Goal: Task Accomplishment & Management: Complete application form

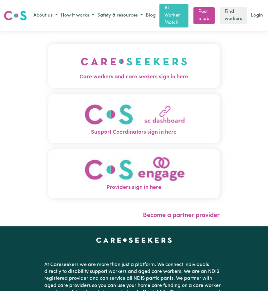
click at [144, 111] on img "Support Coordinators sign in here" at bounding box center [134, 114] width 106 height 28
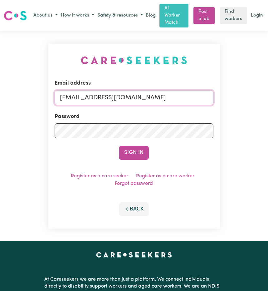
type input "[EMAIL_ADDRESS][DOMAIN_NAME]"
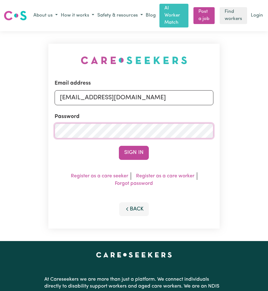
click at [134, 146] on button "Sign In" at bounding box center [134, 153] width 30 height 14
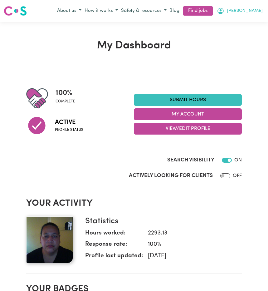
click at [252, 8] on span "[PERSON_NAME]" at bounding box center [245, 10] width 36 height 7
click at [246, 34] on link "My Dashboard" at bounding box center [239, 35] width 49 height 12
click at [232, 22] on link "My Account" at bounding box center [239, 23] width 49 height 12
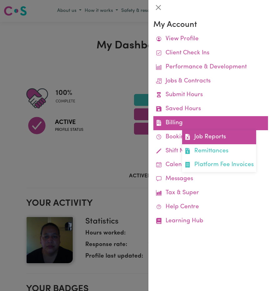
click at [199, 134] on link "Job Reports" at bounding box center [219, 137] width 74 height 14
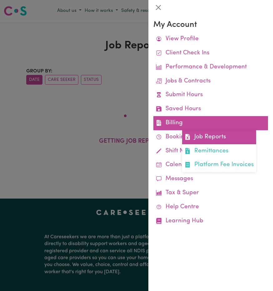
click at [200, 133] on link "Job Reports" at bounding box center [219, 137] width 74 height 14
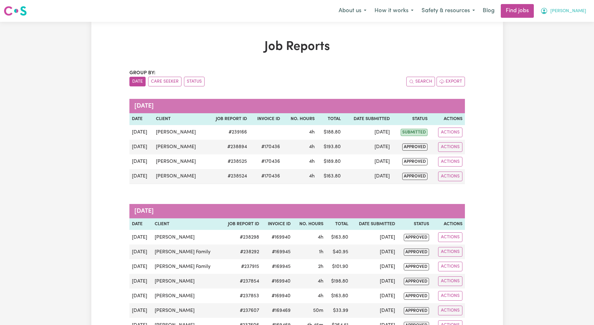
click at [268, 10] on span "[PERSON_NAME]" at bounding box center [568, 11] width 36 height 7
click at [268, 36] on link "My Dashboard" at bounding box center [565, 36] width 49 height 12
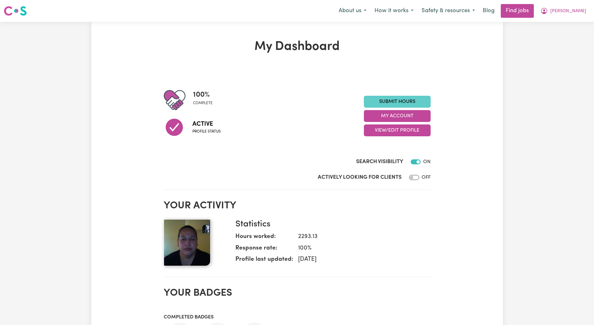
click at [268, 97] on link "Submit Hours" at bounding box center [397, 102] width 67 height 12
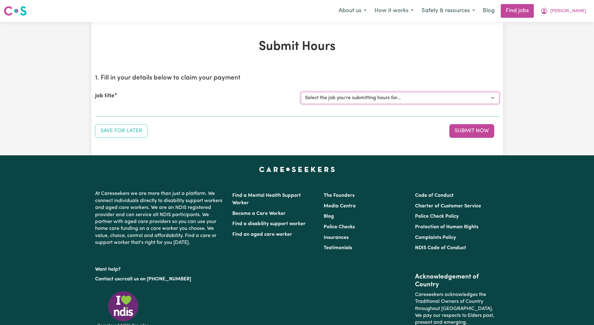
select select "14233"
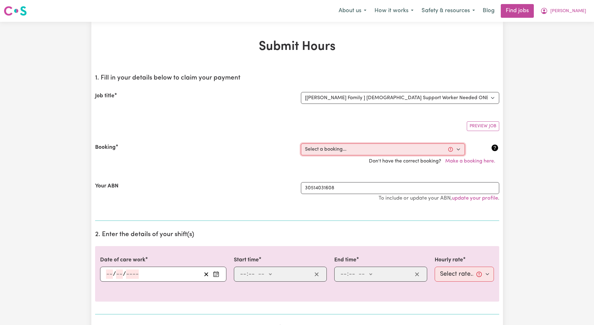
select select "356169"
type input "[DATE]"
type input "13"
type input "8"
type input "2025"
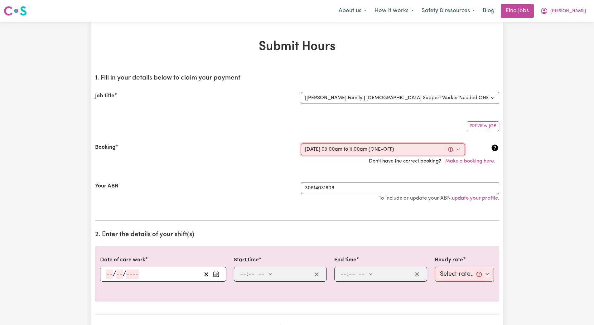
type input "09:00"
type input "9"
type input "0"
select select "am"
type input "11:00"
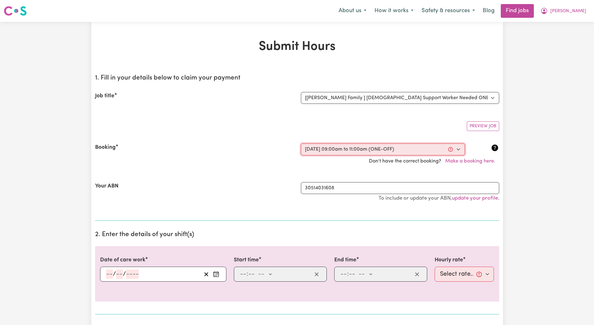
type input "11"
type input "0"
select select "am"
select select "45-Weekday"
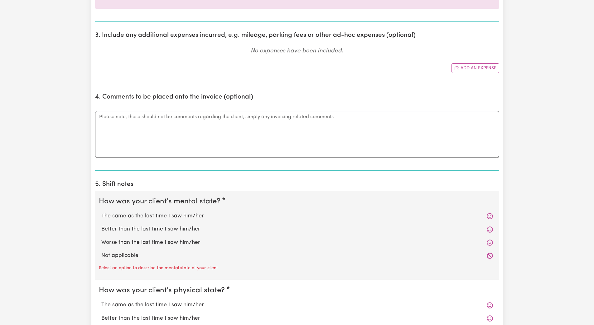
scroll to position [317, 0]
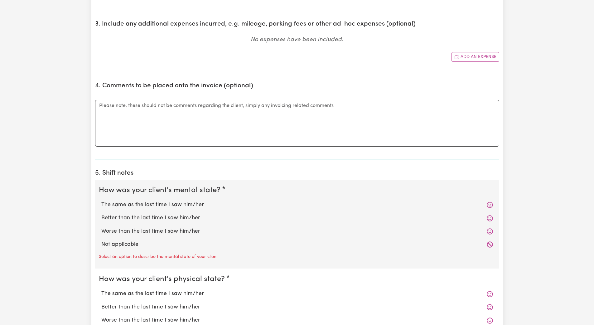
click at [121, 246] on label "Not applicable" at bounding box center [297, 244] width 392 height 8
click at [101, 240] on input "Not applicable" at bounding box center [101, 240] width 0 height 0
radio input "true"
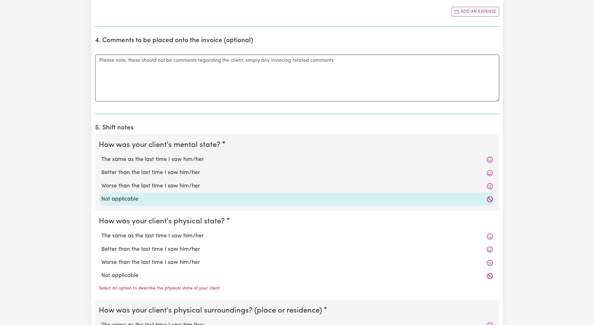
scroll to position [364, 0]
click at [126, 274] on label "Not applicable" at bounding box center [297, 274] width 392 height 8
click at [101, 270] on input "Not applicable" at bounding box center [101, 270] width 0 height 0
radio input "true"
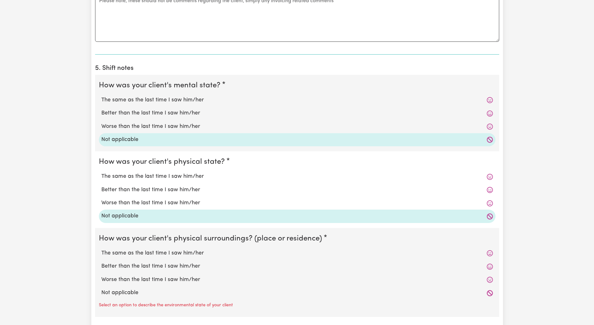
scroll to position [482, 0]
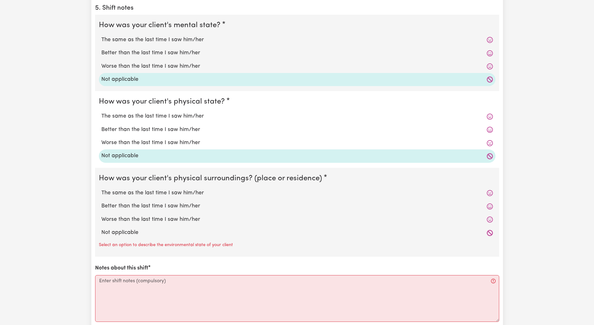
click at [133, 237] on label "Not applicable" at bounding box center [297, 233] width 392 height 8
click at [101, 229] on input "Not applicable" at bounding box center [101, 228] width 0 height 0
radio input "true"
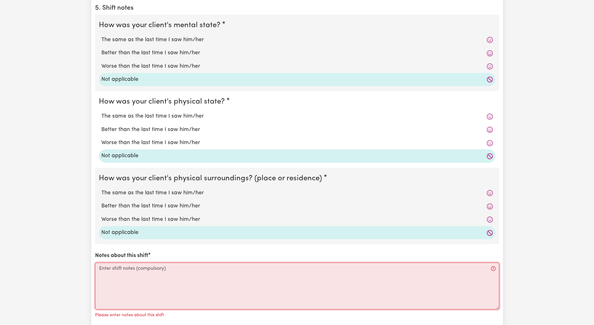
click at [101, 276] on textarea "Notes about this shift" at bounding box center [297, 286] width 404 height 47
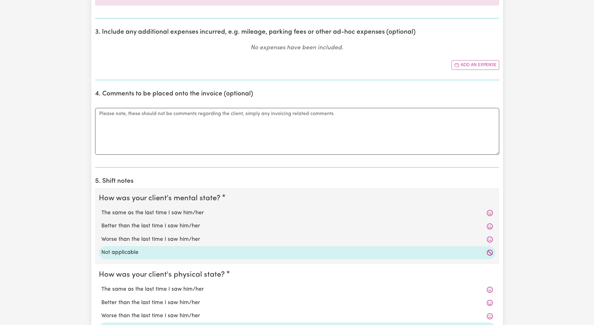
scroll to position [179, 0]
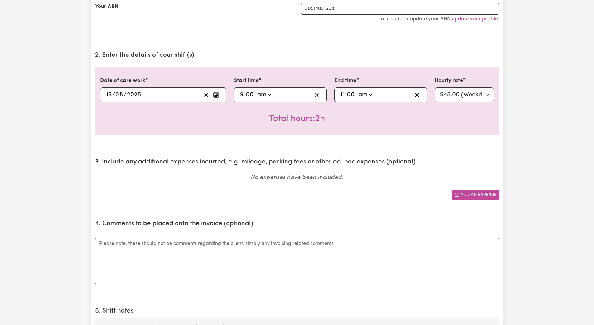
type textarea "Arriving at shift,[PERSON_NAME] was still sleeping.Medication was given straigh…"
click at [268, 194] on button "Add an expense" at bounding box center [475, 195] width 48 height 10
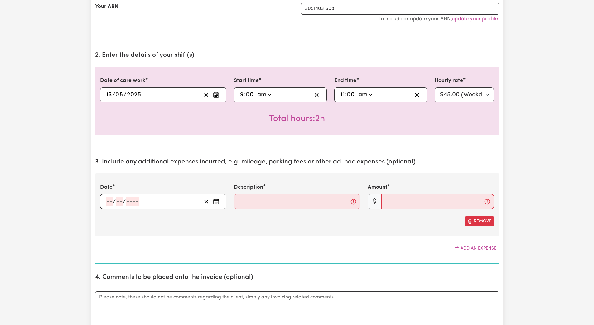
click at [213, 201] on icon "Enter the date of expense" at bounding box center [216, 201] width 6 height 6
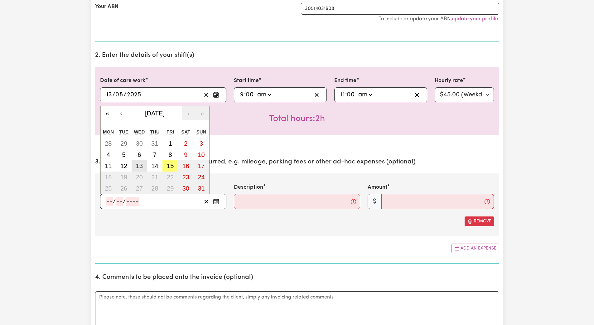
click at [141, 167] on abbr "13" at bounding box center [139, 165] width 7 height 7
type input "[DATE]"
type input "13"
type input "8"
type input "2025"
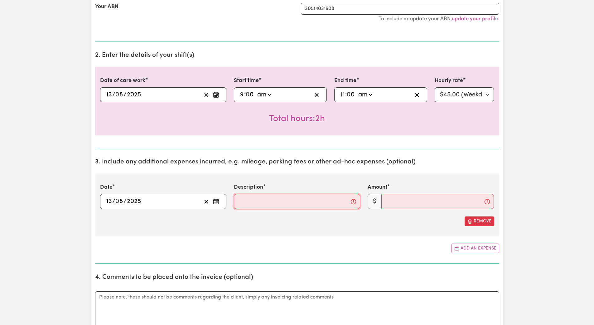
click at [250, 203] on input "Description" at bounding box center [297, 201] width 126 height 15
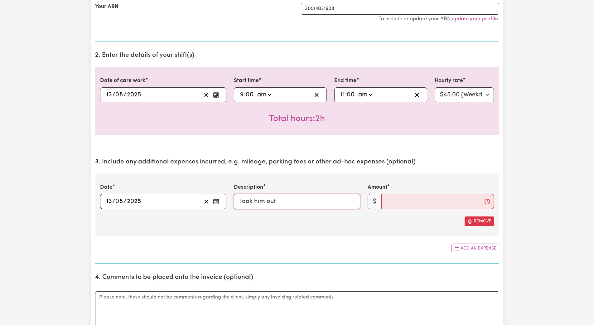
type input "Took him out"
click at [268, 202] on input "Amount" at bounding box center [437, 201] width 113 height 15
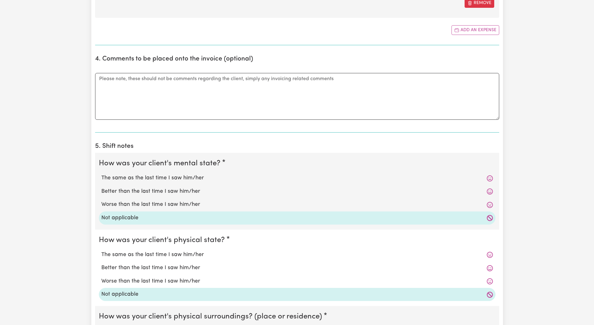
scroll to position [606, 0]
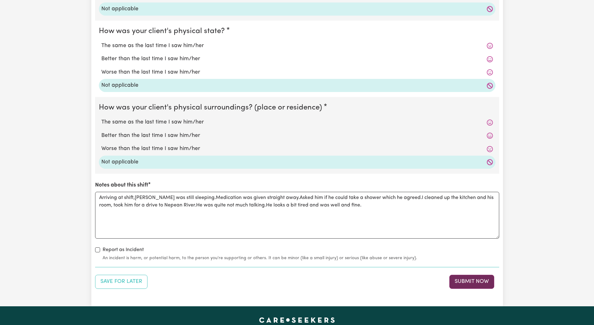
type input "15"
click at [268, 284] on button "Submit Now" at bounding box center [471, 282] width 45 height 14
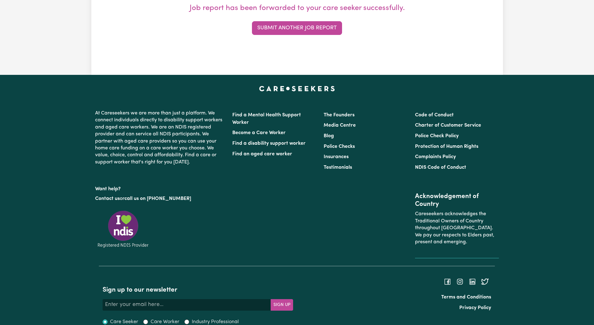
scroll to position [0, 0]
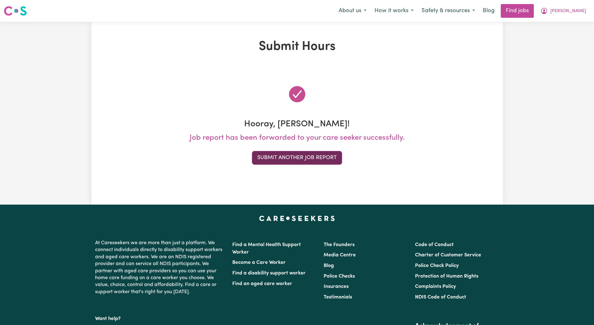
click at [268, 158] on button "Submit Another Job Report" at bounding box center [297, 158] width 90 height 14
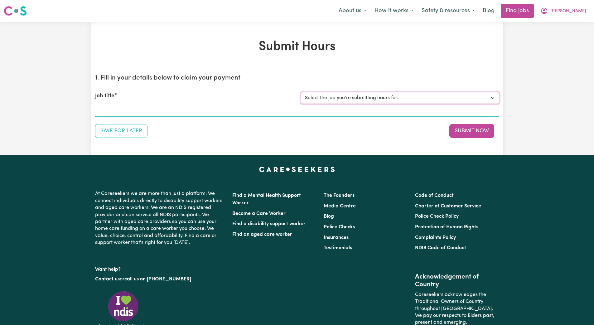
select select "14540"
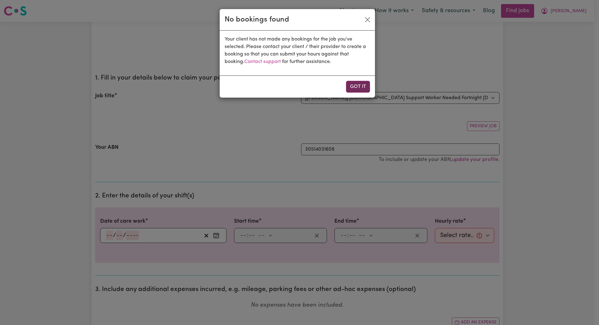
click at [268, 88] on button "Got it" at bounding box center [358, 87] width 24 height 12
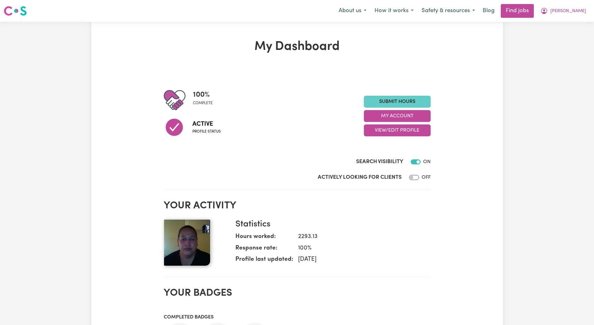
click at [268, 102] on link "Submit Hours" at bounding box center [397, 102] width 67 height 12
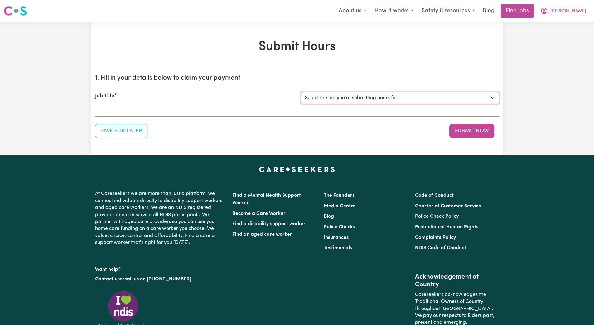
select select "14212"
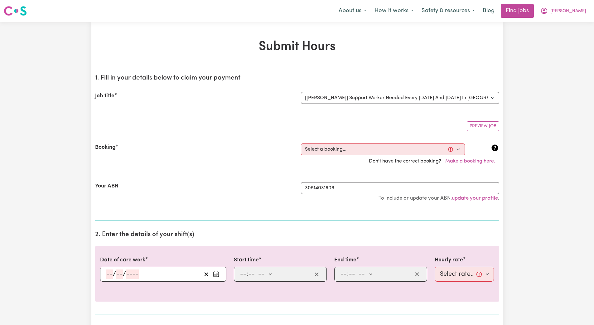
click at [216, 273] on icon "Enter the date of care work" at bounding box center [216, 274] width 6 height 6
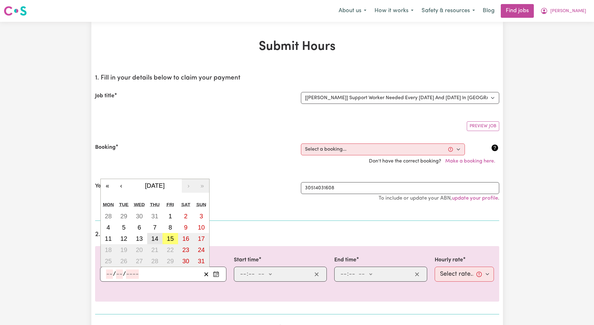
click at [157, 241] on abbr "14" at bounding box center [154, 238] width 7 height 7
type input "[DATE]"
type input "14"
type input "8"
type input "2025"
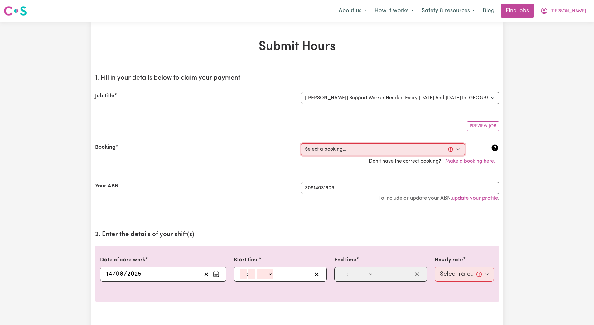
select select "353384"
select select "pm"
select select "45-Weekday"
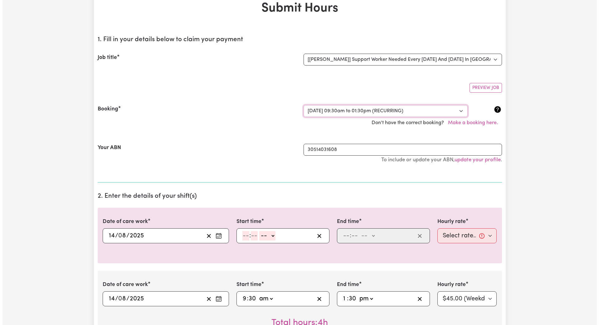
scroll to position [3, 0]
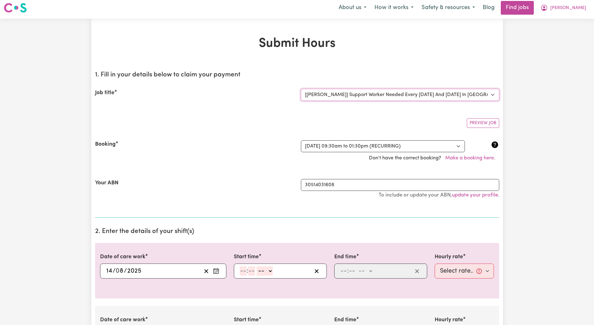
select select "14233"
select select "333352"
click at [268, 9] on span "[PERSON_NAME]" at bounding box center [568, 8] width 36 height 7
click at [268, 21] on link "My Account" at bounding box center [565, 21] width 49 height 12
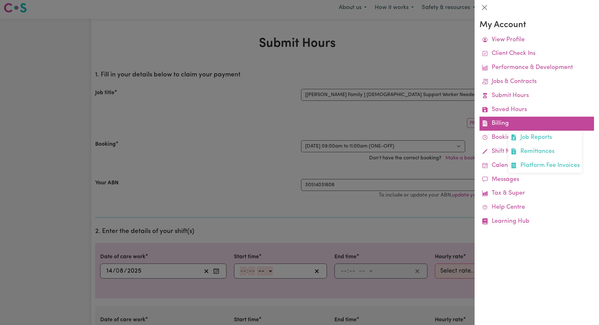
click at [268, 119] on link "Billing Job Reports Remittances Platform Fee Invoices" at bounding box center [536, 124] width 114 height 14
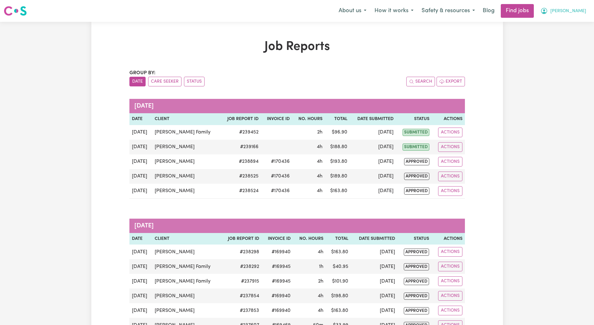
click at [268, 11] on span "[PERSON_NAME]" at bounding box center [568, 11] width 36 height 7
click at [268, 32] on link "My Dashboard" at bounding box center [565, 36] width 49 height 12
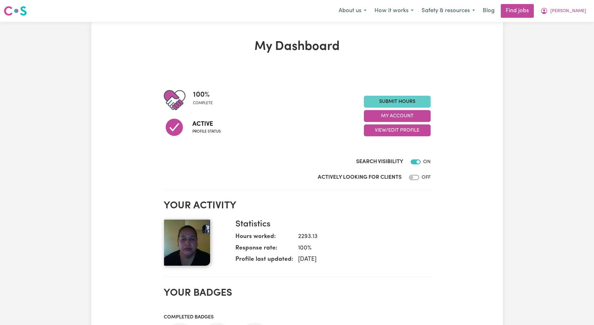
click at [268, 99] on link "Submit Hours" at bounding box center [397, 102] width 67 height 12
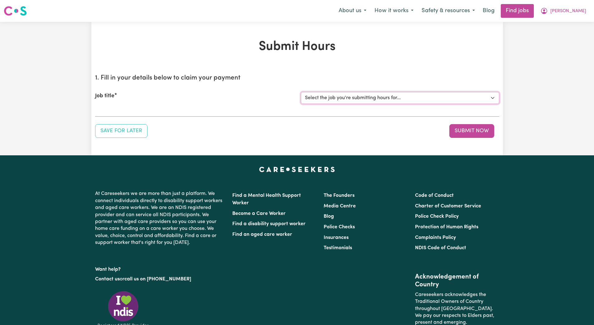
select select "14212"
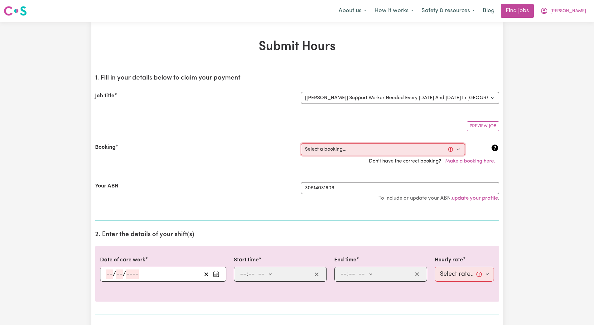
select select "353384"
type input "[DATE]"
type input "14"
type input "8"
type input "2025"
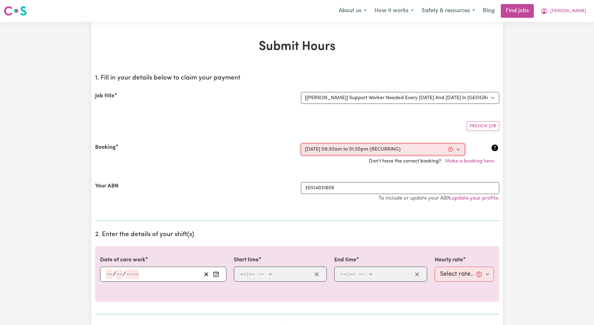
type input "09:30"
type input "9"
type input "30"
select select "am"
type input "13:30"
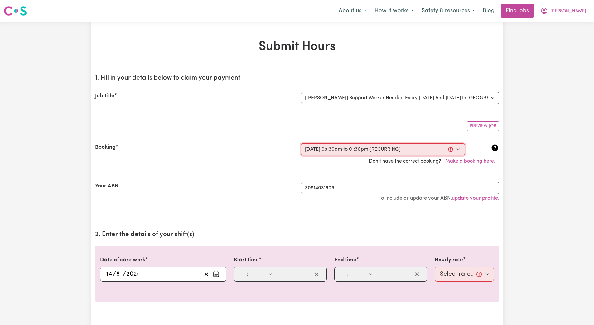
type input "1"
type input "30"
select select "pm"
select select "45-Weekday"
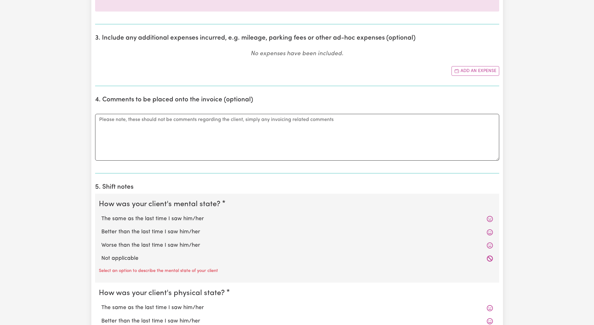
scroll to position [348, 0]
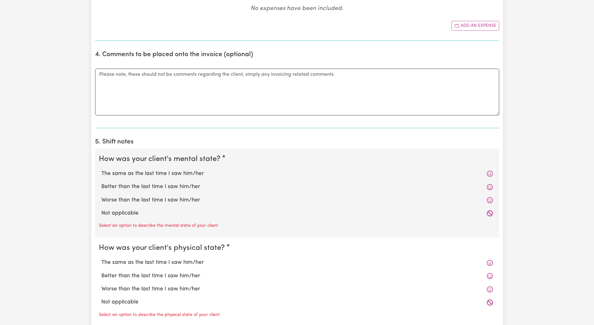
click at [125, 216] on label "Not applicable" at bounding box center [297, 213] width 392 height 8
click at [101, 209] on input "Not applicable" at bounding box center [101, 209] width 0 height 0
radio input "true"
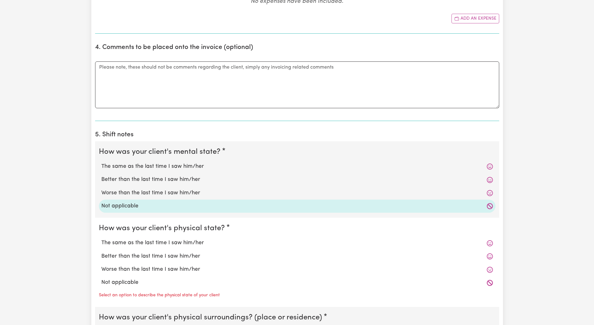
scroll to position [357, 0]
click at [117, 281] on label "Not applicable" at bounding box center [297, 281] width 392 height 8
click at [101, 277] on input "Not applicable" at bounding box center [101, 277] width 0 height 0
radio input "true"
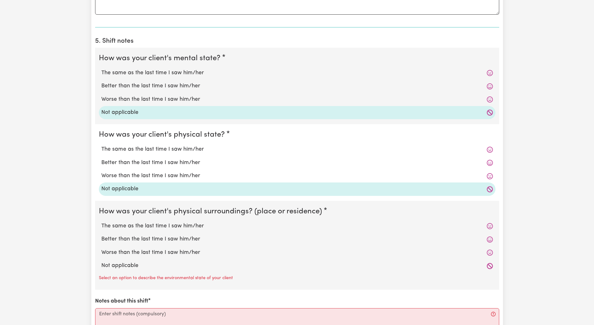
scroll to position [496, 0]
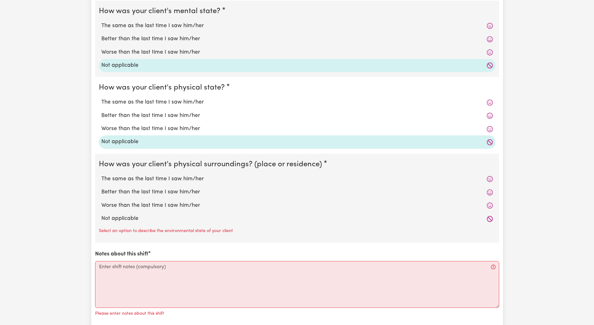
click at [132, 219] on label "Not applicable" at bounding box center [297, 219] width 392 height 8
click at [101, 215] on input "Not applicable" at bounding box center [101, 214] width 0 height 0
radio input "true"
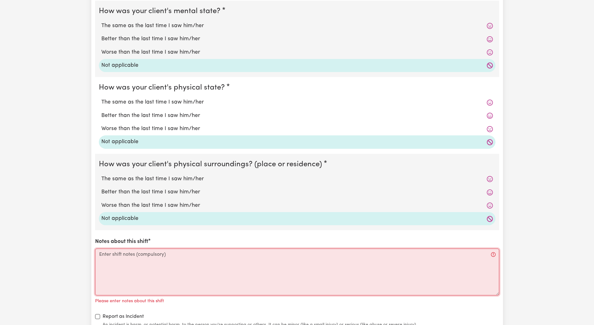
click at [110, 261] on textarea "Notes about this shift" at bounding box center [297, 271] width 404 height 47
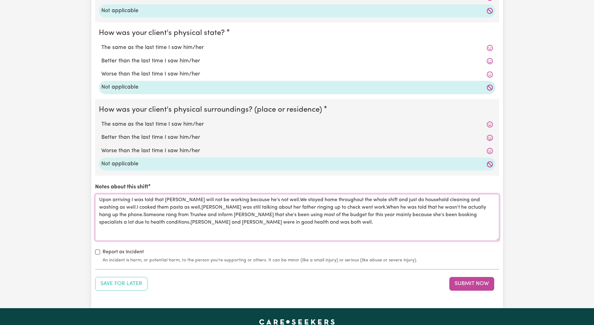
scroll to position [589, 0]
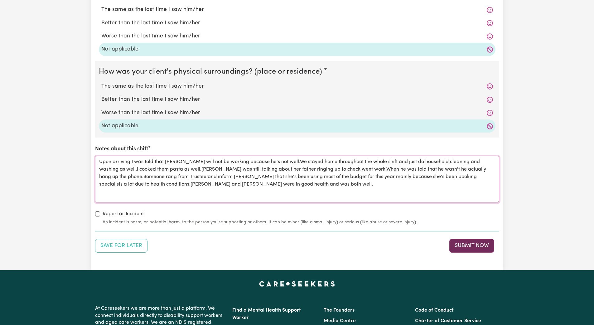
type textarea "Upon arriving I was told that [PERSON_NAME] will not be working because he's no…"
click at [268, 250] on button "Submit Now" at bounding box center [471, 246] width 45 height 14
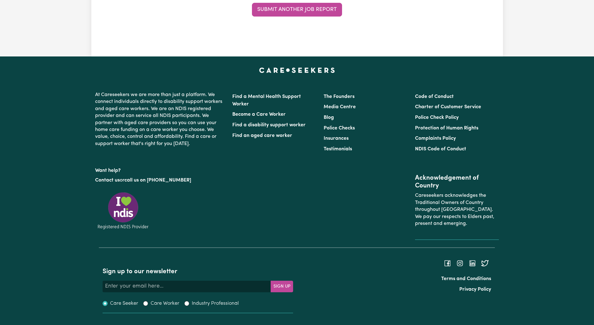
scroll to position [0, 0]
